Goal: Communication & Community: Connect with others

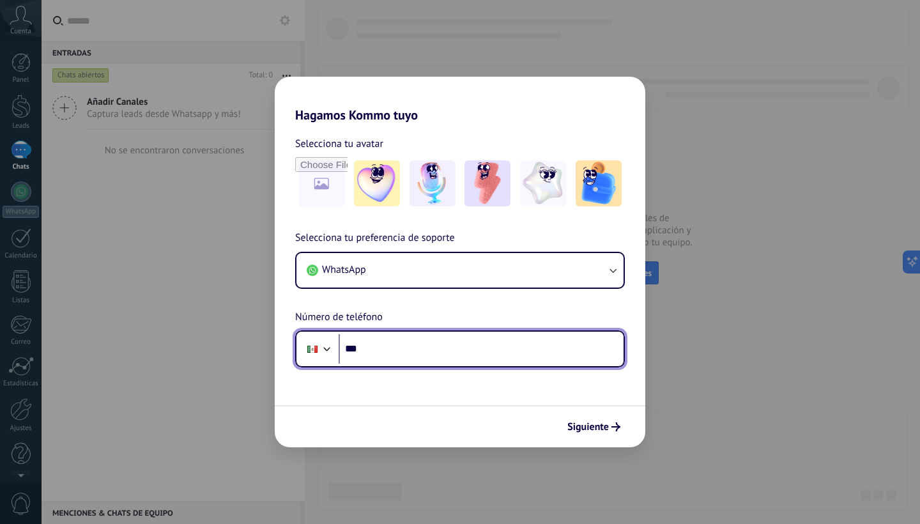
click at [485, 350] on input "***" at bounding box center [480, 348] width 285 height 29
type input "**********"
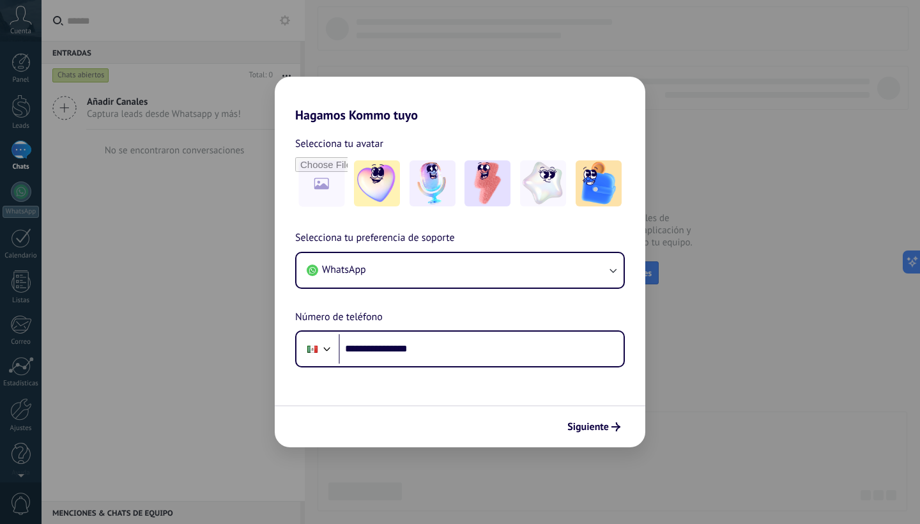
click at [588, 314] on div "**********" at bounding box center [460, 298] width 370 height 137
click at [595, 428] on span "Siguiente" at bounding box center [588, 426] width 42 height 9
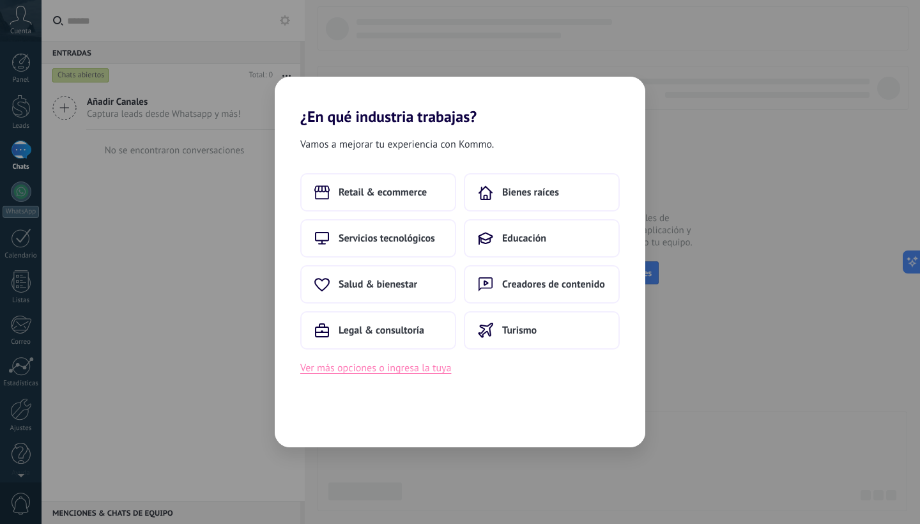
click at [429, 363] on button "Ver más opciones o ingresa la tuya" at bounding box center [375, 368] width 151 height 17
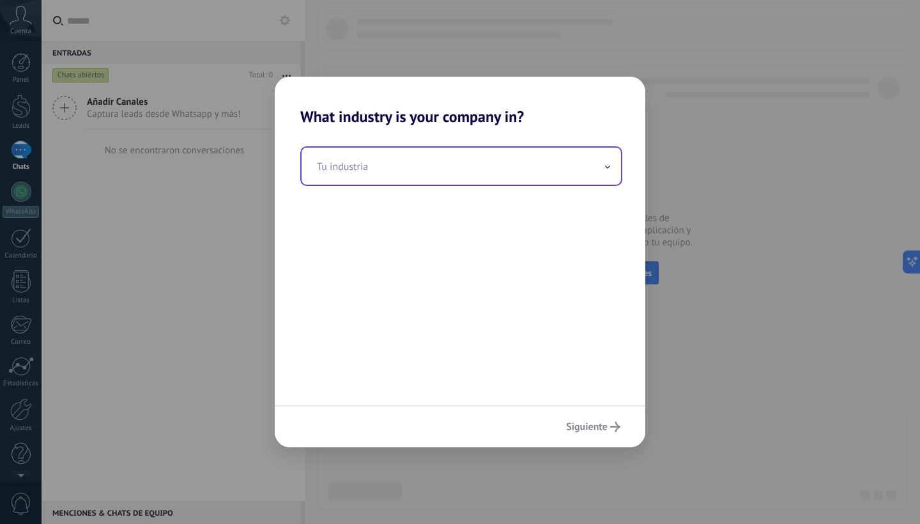
click at [608, 170] on span at bounding box center [607, 166] width 6 height 12
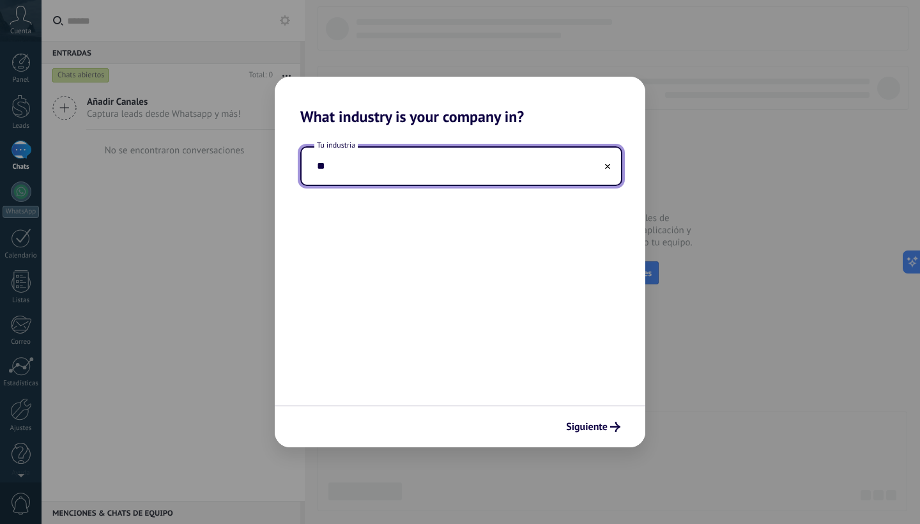
type input "*"
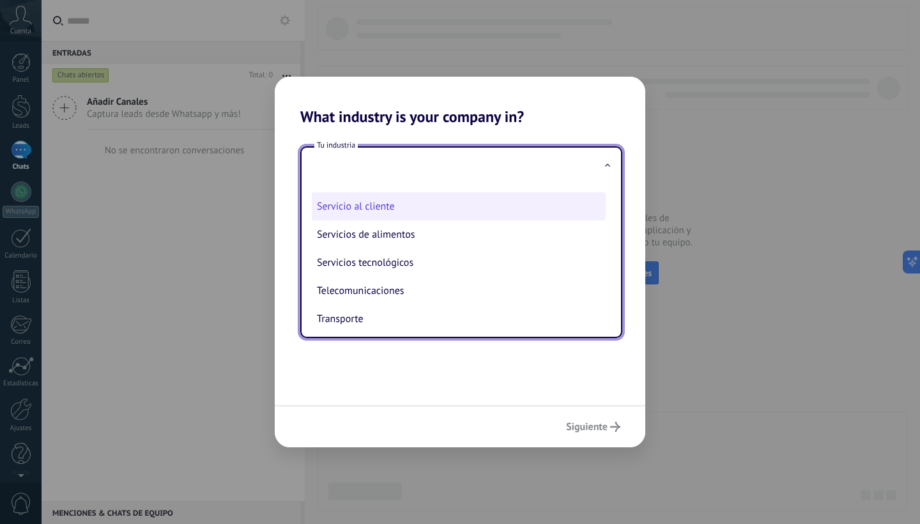
scroll to position [312, 0]
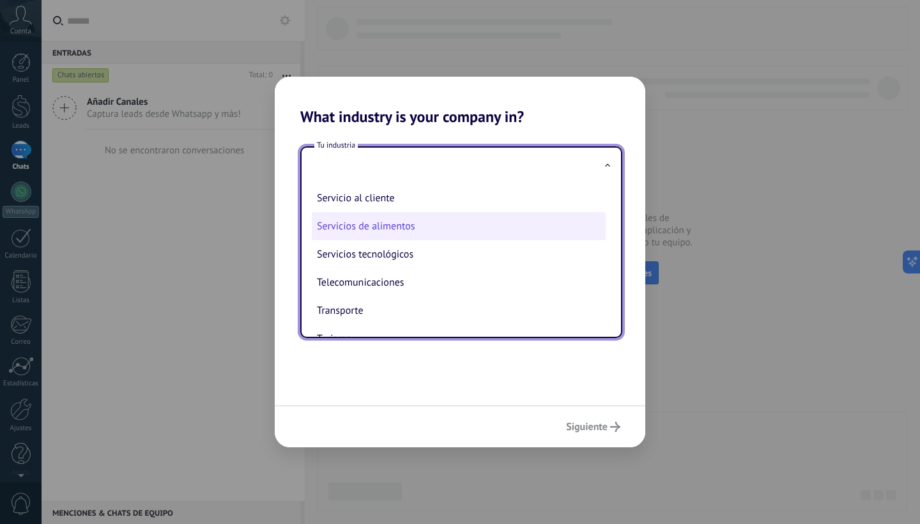
click at [526, 229] on li "Servicios de alimentos" at bounding box center [459, 226] width 294 height 28
type input "**********"
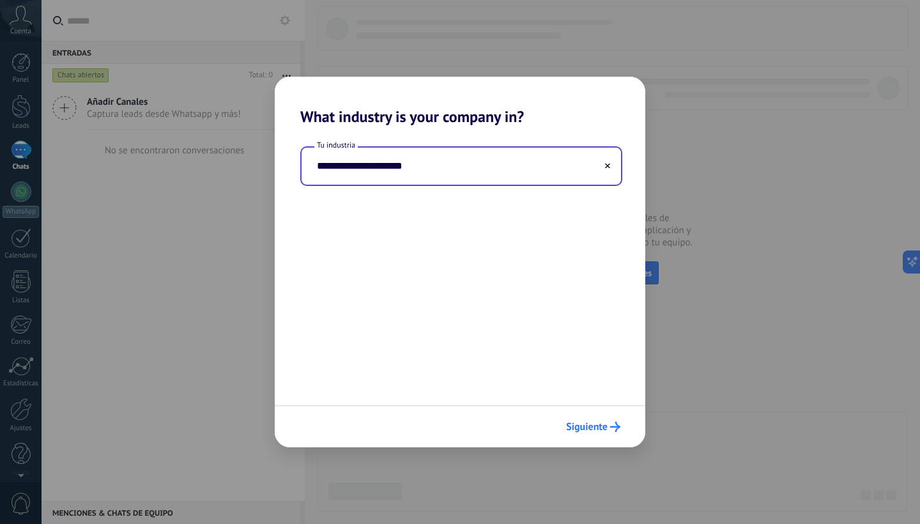
click at [614, 429] on icon "submit" at bounding box center [615, 427] width 10 height 10
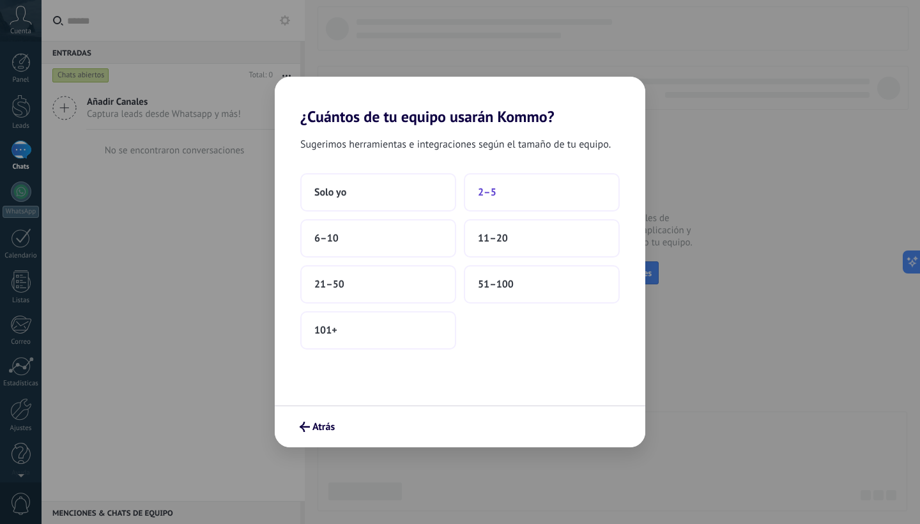
click at [505, 188] on button "2–5" at bounding box center [542, 192] width 156 height 38
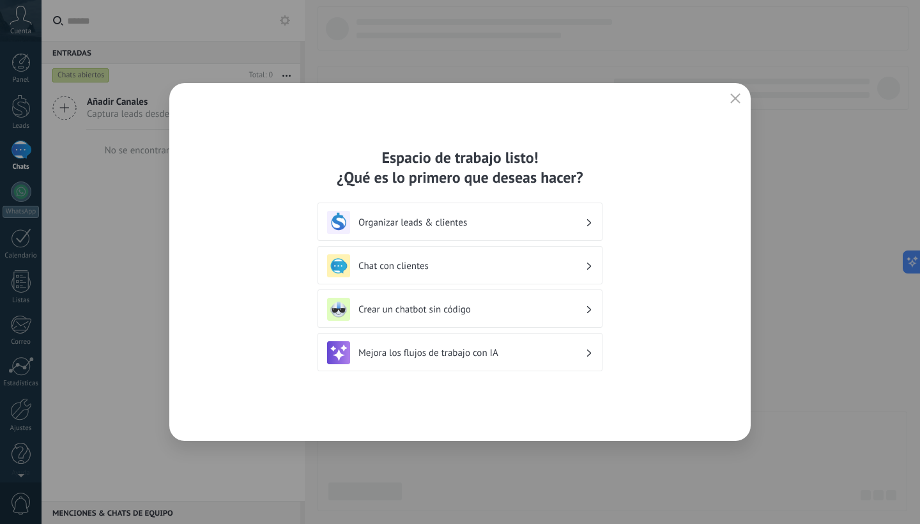
click at [558, 224] on h3 "Organizar leads & clientes" at bounding box center [471, 222] width 227 height 12
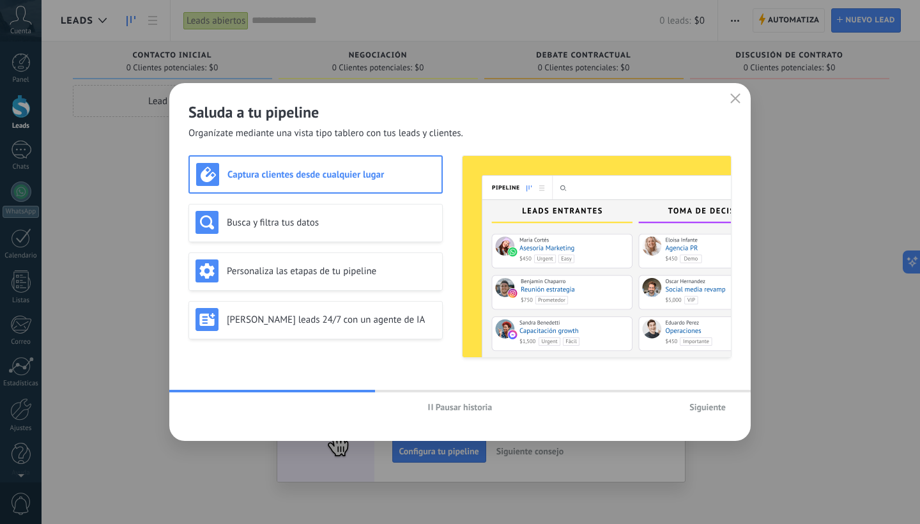
click at [692, 409] on span "Siguiente" at bounding box center [707, 406] width 36 height 9
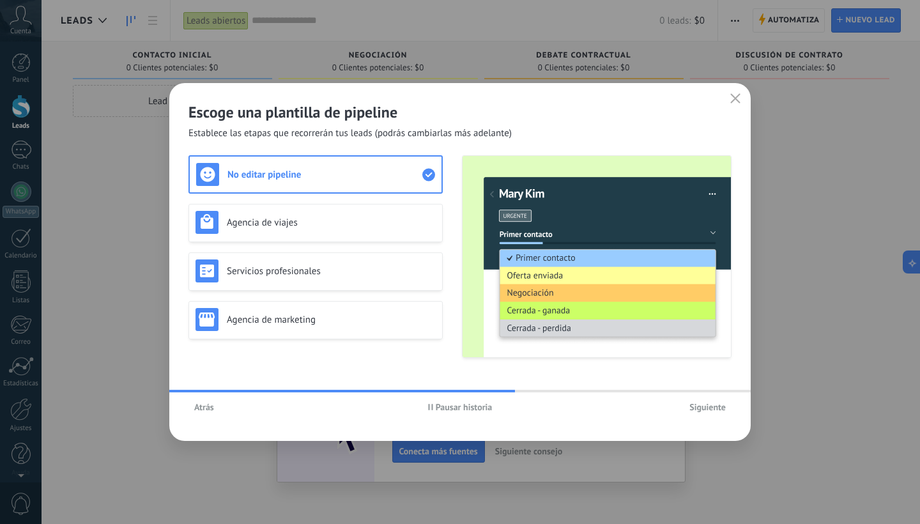
click at [214, 407] on button "Atrás" at bounding box center [203, 406] width 31 height 19
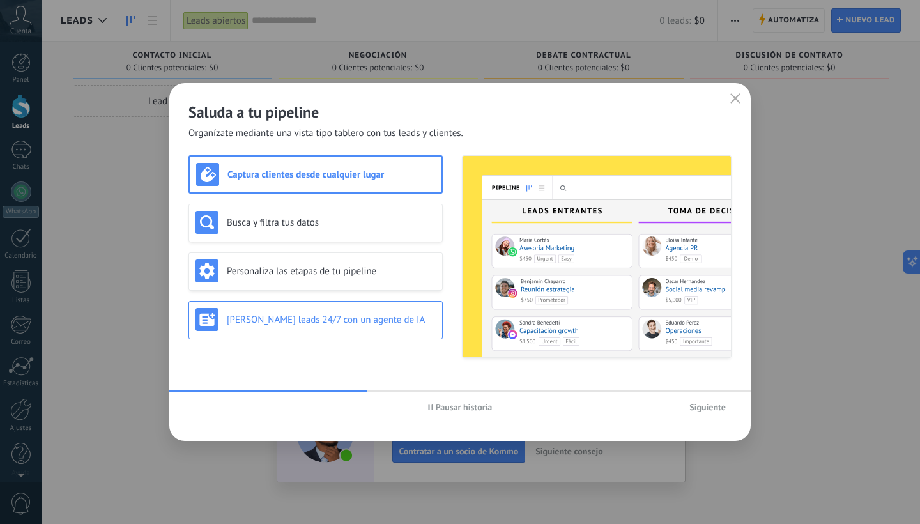
click at [418, 312] on div "[PERSON_NAME] leads 24/7 con un agente de IA" at bounding box center [315, 319] width 240 height 23
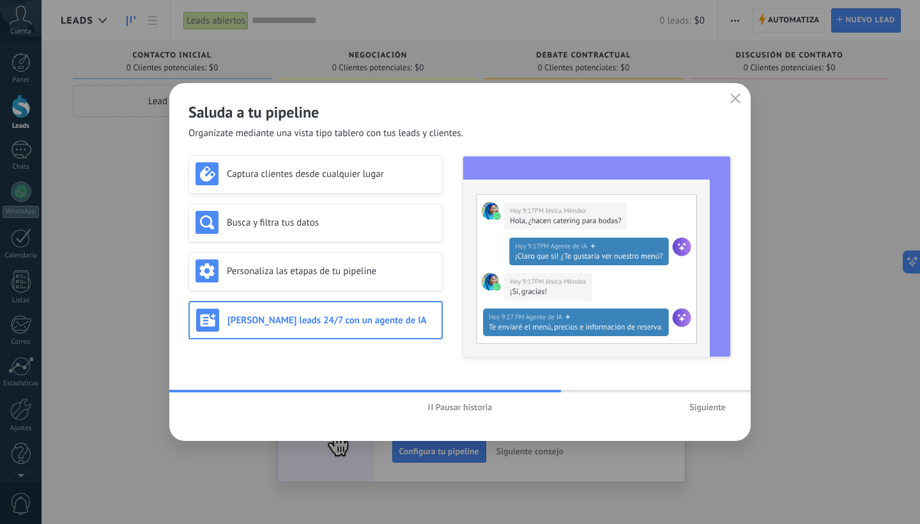
click at [714, 409] on span "Siguiente" at bounding box center [707, 406] width 36 height 9
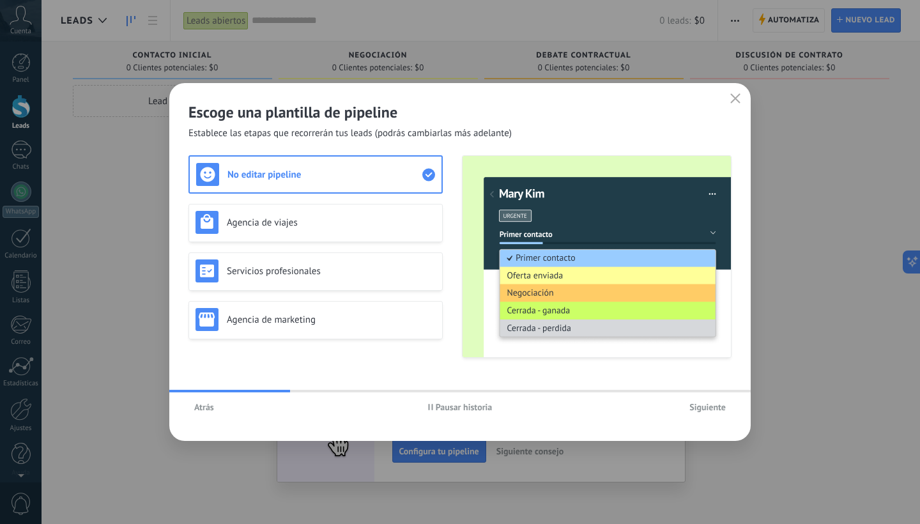
click at [711, 407] on span "Siguiente" at bounding box center [707, 406] width 36 height 9
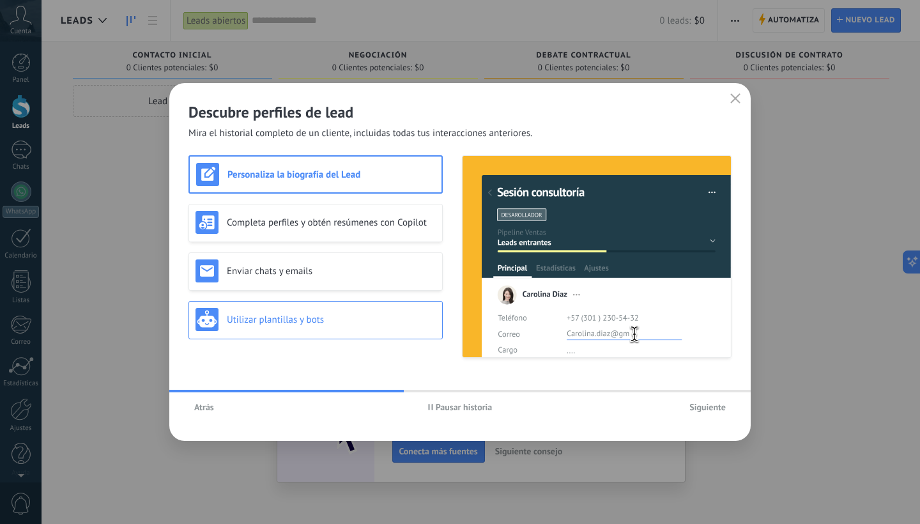
click at [398, 322] on h3 "Utilizar plantillas y bots" at bounding box center [331, 320] width 209 height 12
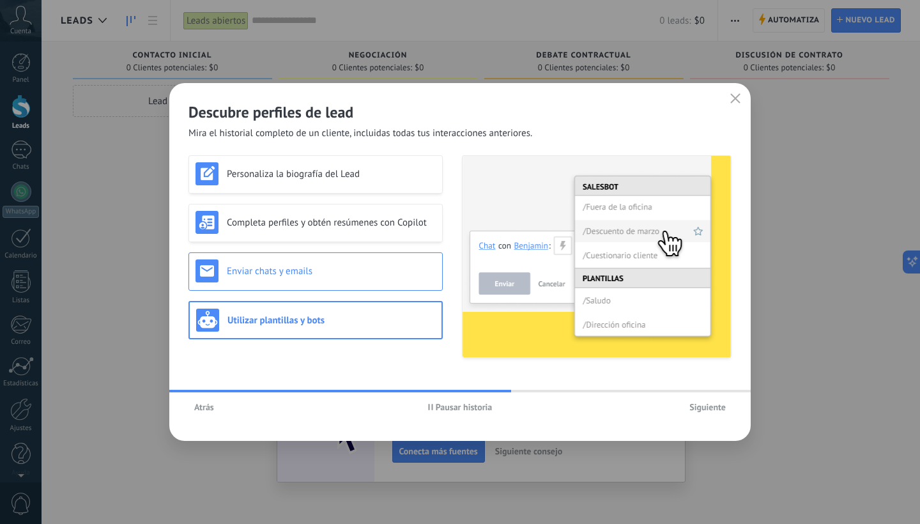
click at [339, 275] on h3 "Enviar chats y emails" at bounding box center [331, 271] width 209 height 12
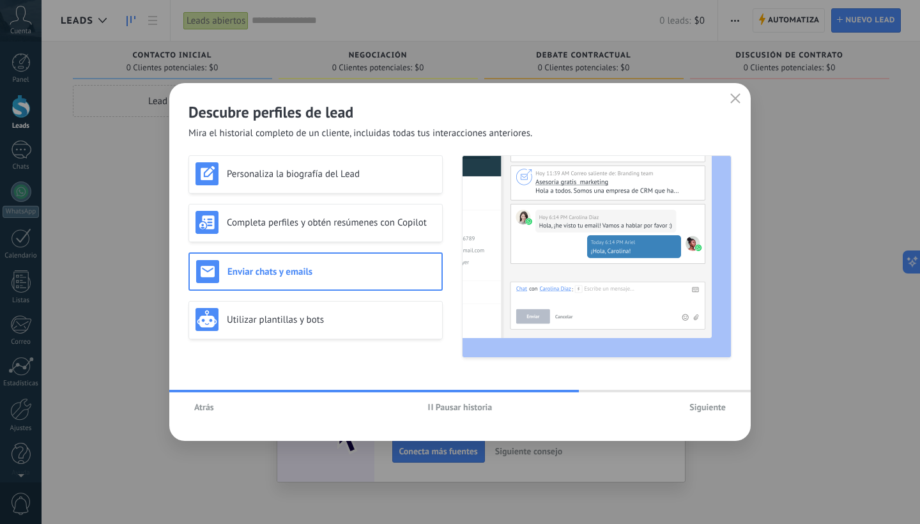
click at [710, 401] on button "Siguiente" at bounding box center [707, 406] width 48 height 19
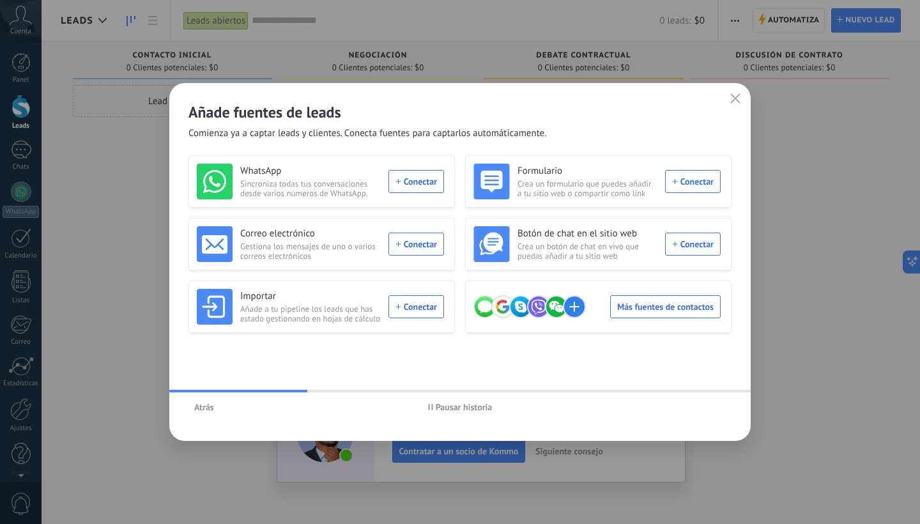
click at [736, 99] on use "button" at bounding box center [736, 98] width 10 height 10
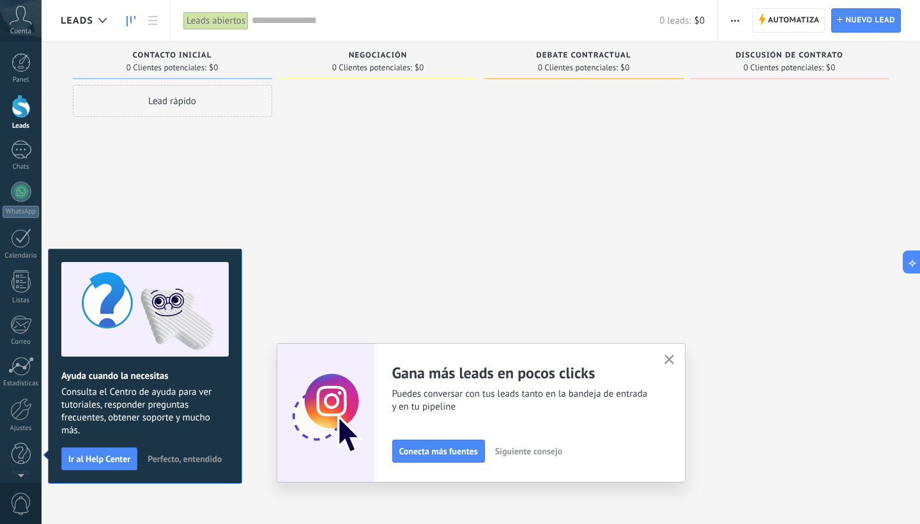
click at [208, 458] on span "Perfecto, entendido" at bounding box center [185, 458] width 74 height 9
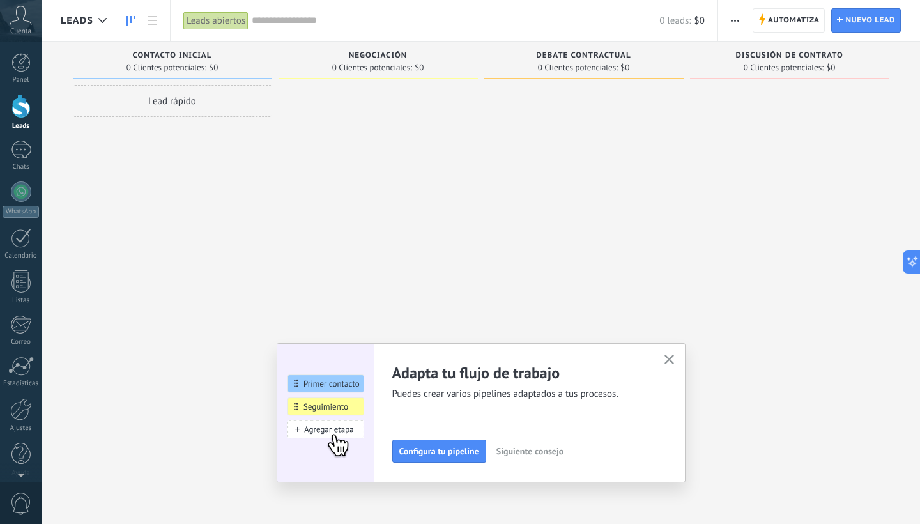
click at [27, 118] on link "Leads" at bounding box center [21, 113] width 42 height 36
click at [22, 149] on div at bounding box center [21, 150] width 20 height 19
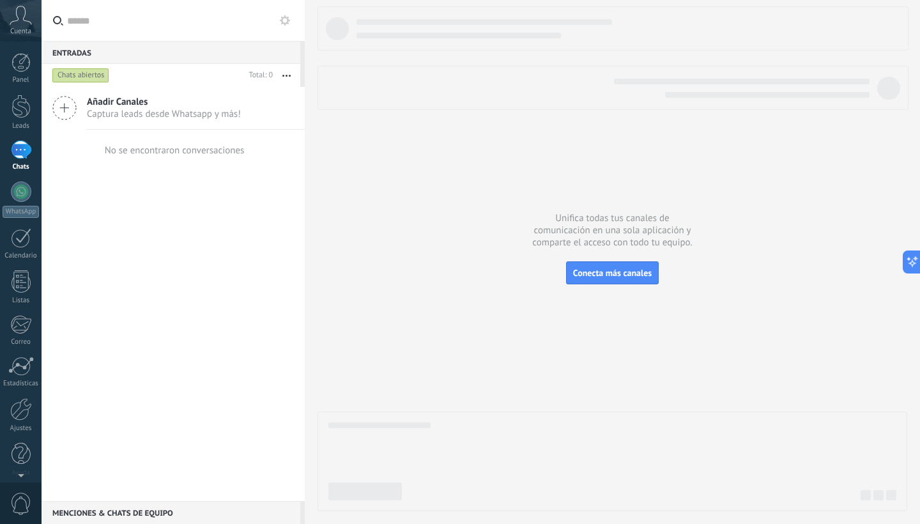
click at [20, 158] on div at bounding box center [21, 150] width 20 height 19
click at [20, 201] on div at bounding box center [21, 191] width 20 height 20
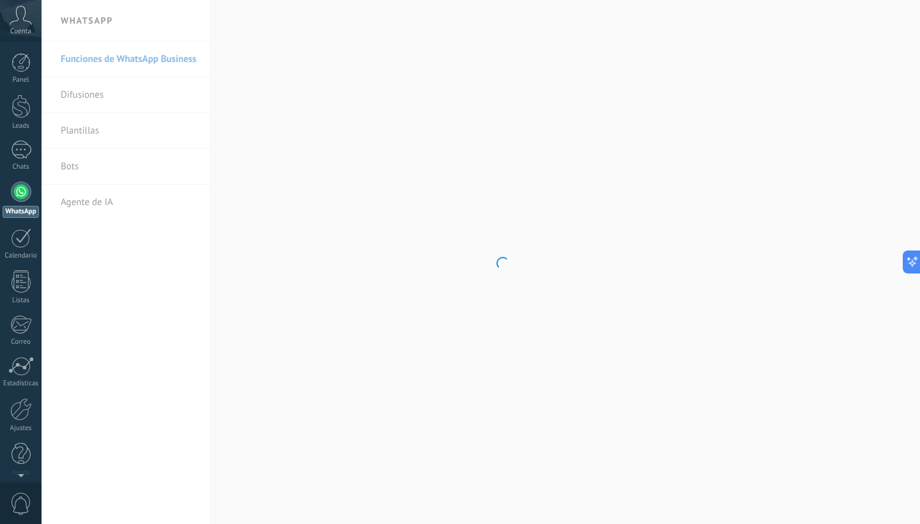
click at [25, 191] on div at bounding box center [21, 191] width 20 height 20
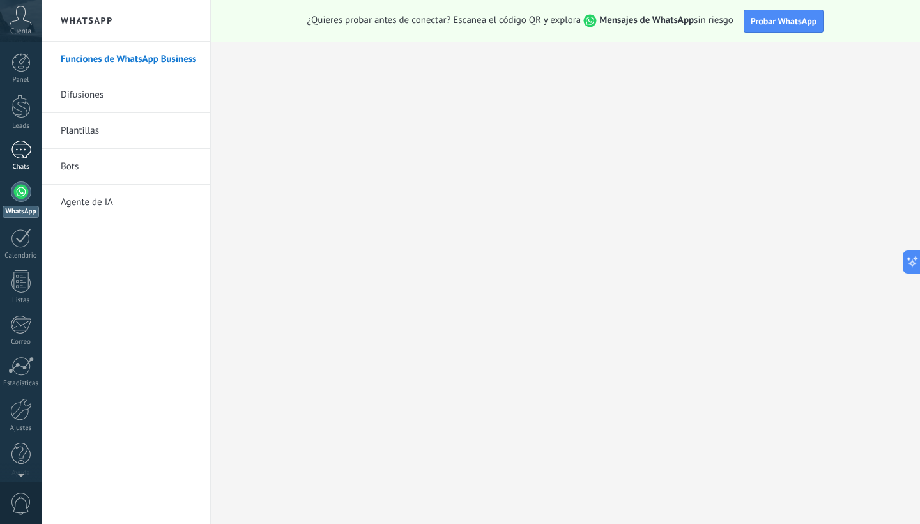
click at [30, 150] on div at bounding box center [21, 150] width 20 height 19
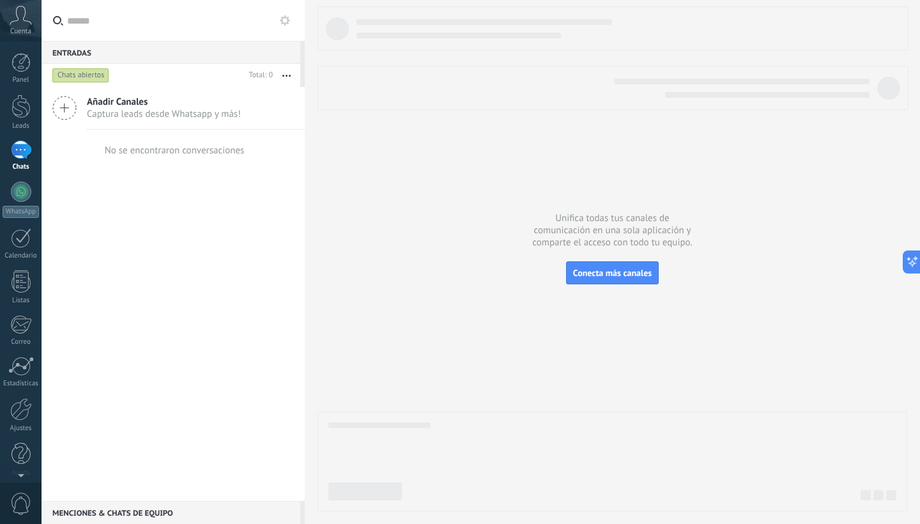
click at [170, 101] on span "Añadir Canales" at bounding box center [164, 102] width 154 height 12
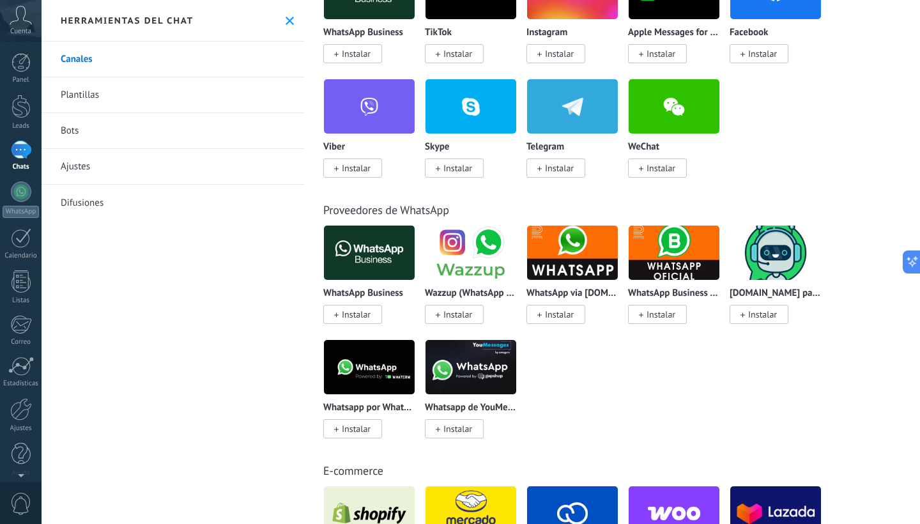
scroll to position [296, 0]
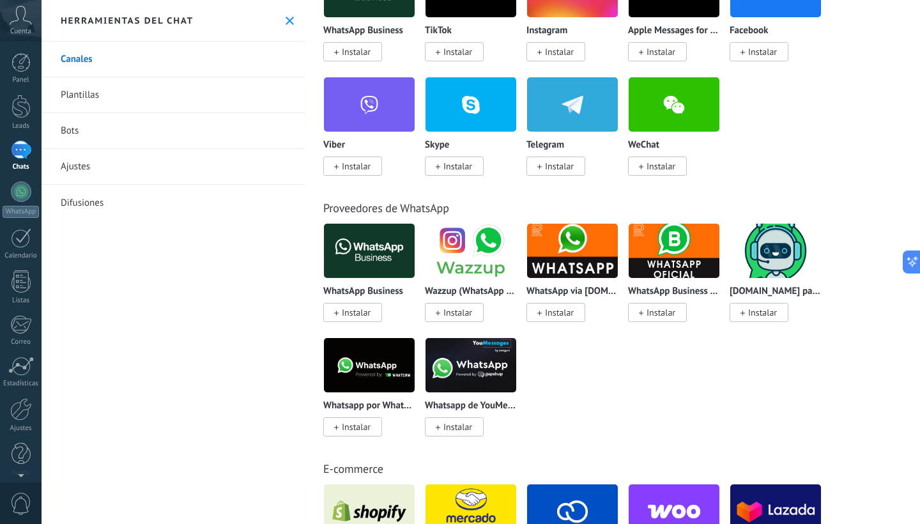
click at [370, 313] on span "Instalar" at bounding box center [356, 312] width 29 height 11
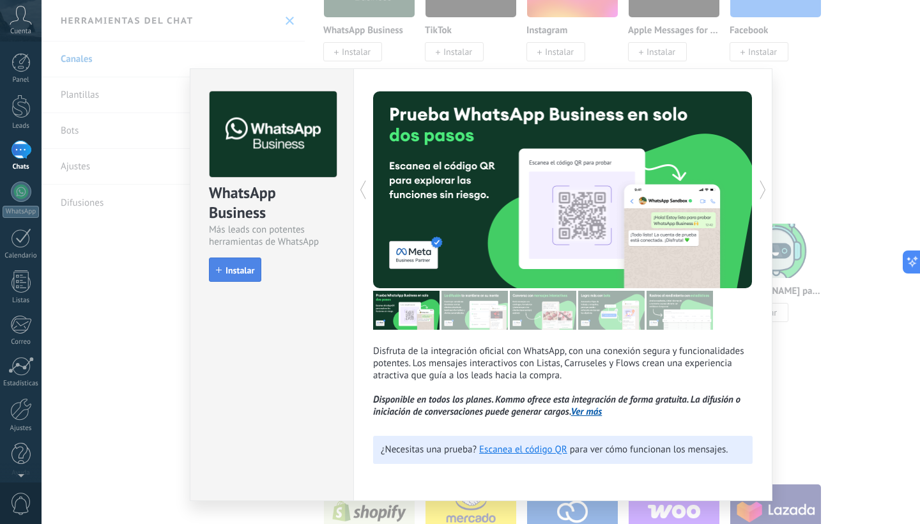
click at [248, 271] on span "Instalar" at bounding box center [239, 270] width 29 height 9
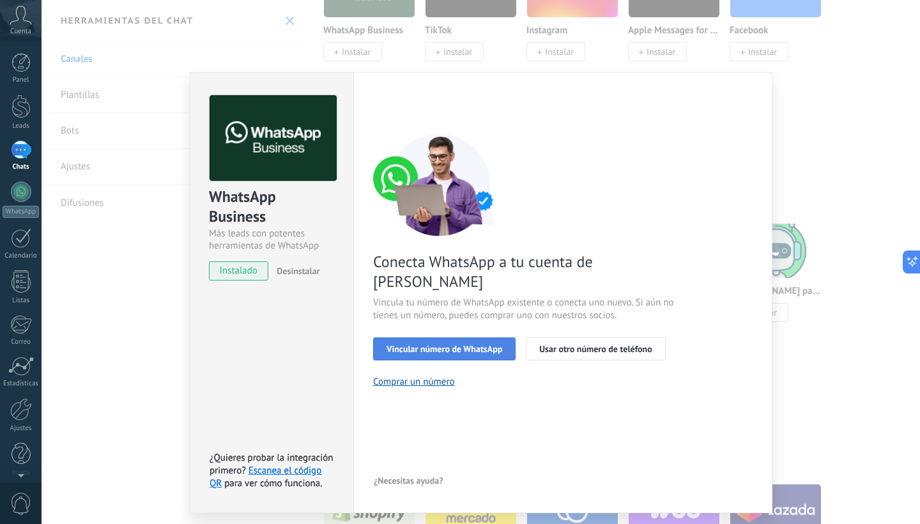
click at [490, 337] on button "Vincular número de WhatsApp" at bounding box center [444, 348] width 142 height 23
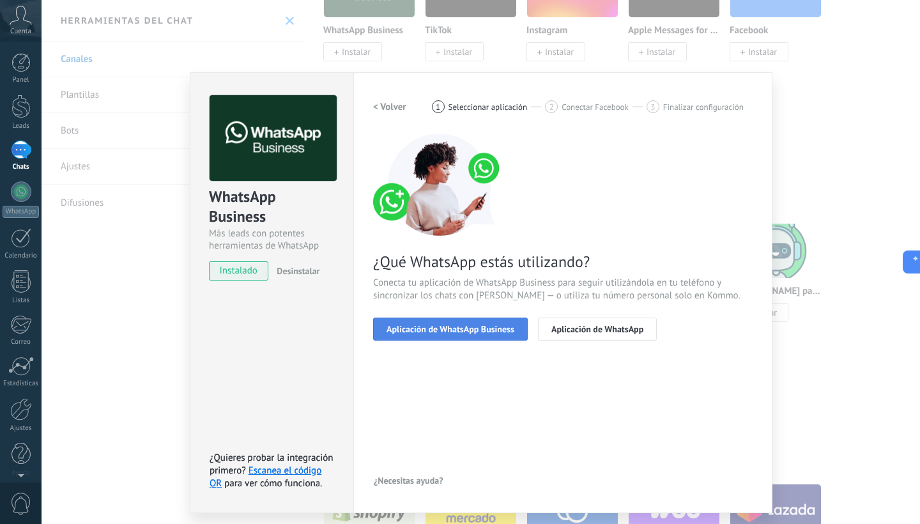
click at [497, 335] on button "Aplicación de WhatsApp Business" at bounding box center [450, 328] width 155 height 23
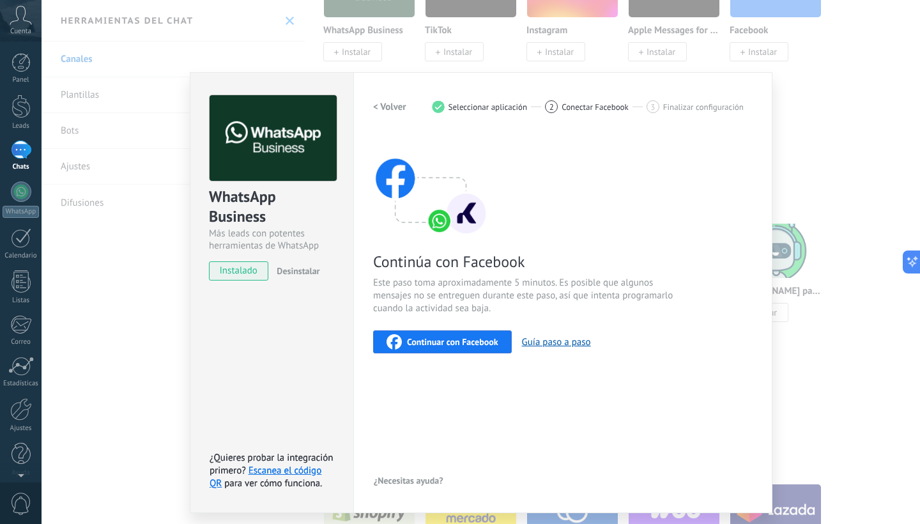
click at [490, 338] on span "Continuar con Facebook" at bounding box center [452, 341] width 91 height 9
